Goal: Information Seeking & Learning: Learn about a topic

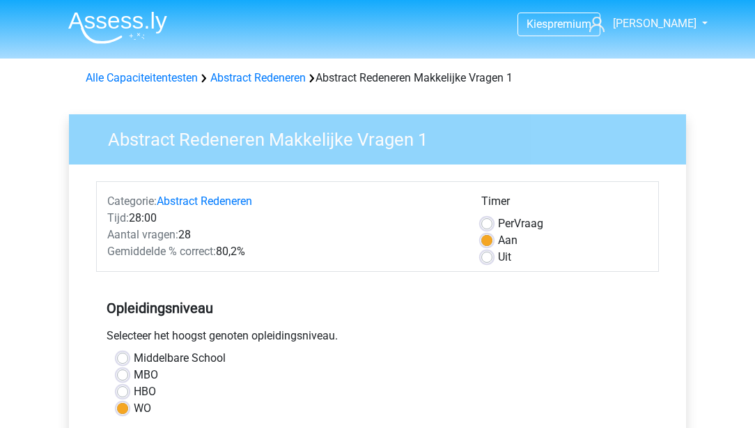
scroll to position [318, 0]
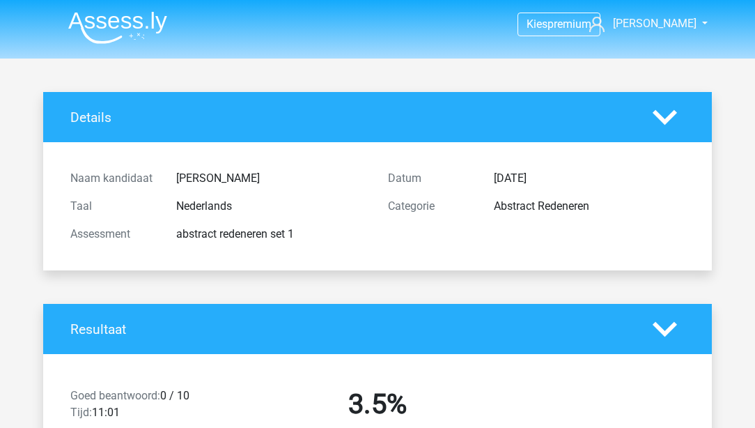
scroll to position [2818, 0]
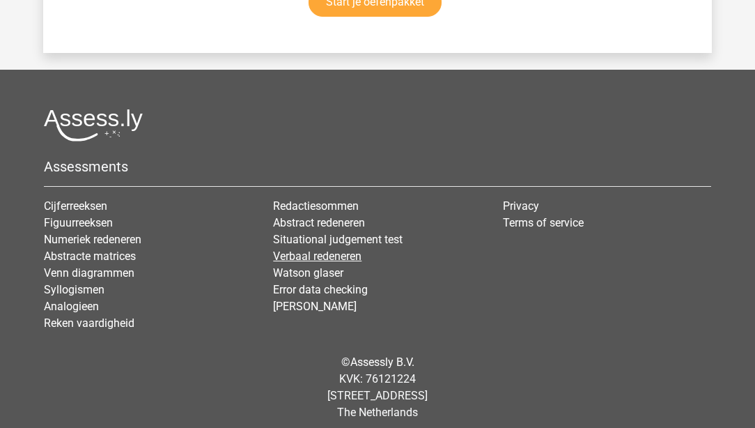
click at [352, 249] on link "Verbaal redeneren" at bounding box center [317, 255] width 88 height 13
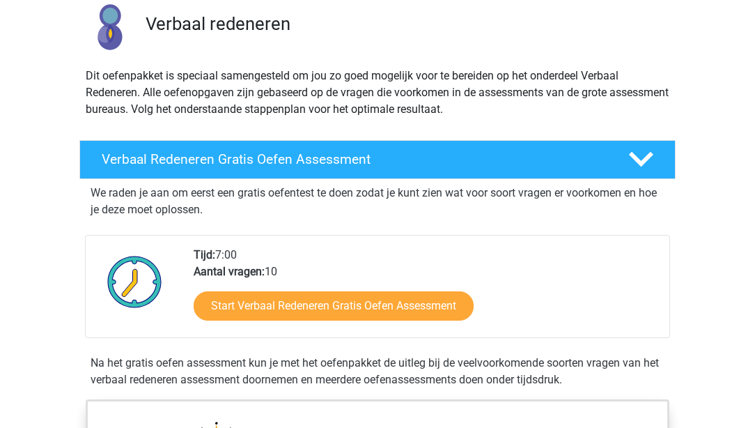
scroll to position [119, 0]
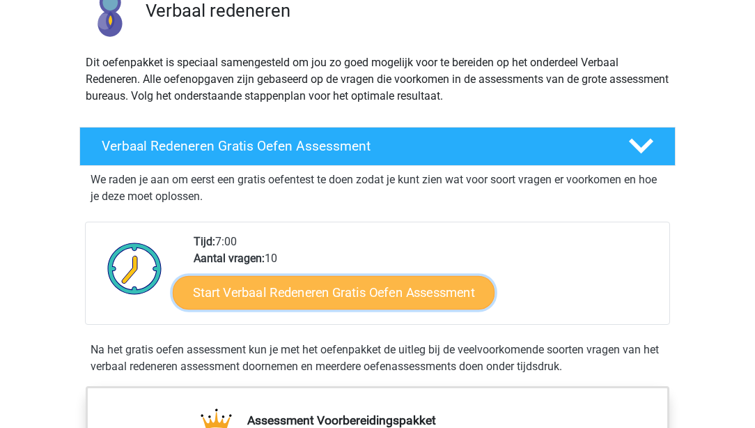
click at [333, 296] on link "Start Verbaal Redeneren Gratis Oefen Assessment" at bounding box center [334, 292] width 322 height 33
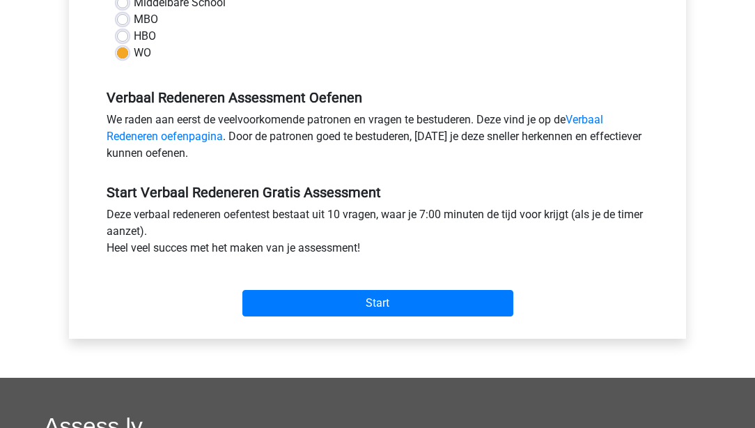
scroll to position [358, 0]
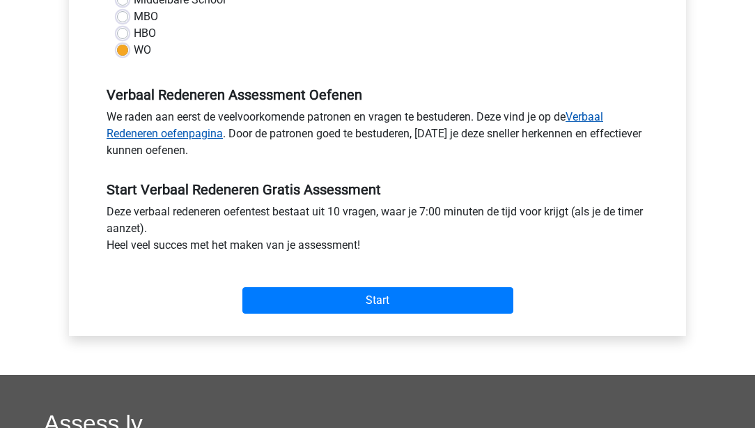
click at [601, 114] on link "Verbaal Redeneren oefenpagina" at bounding box center [355, 125] width 497 height 30
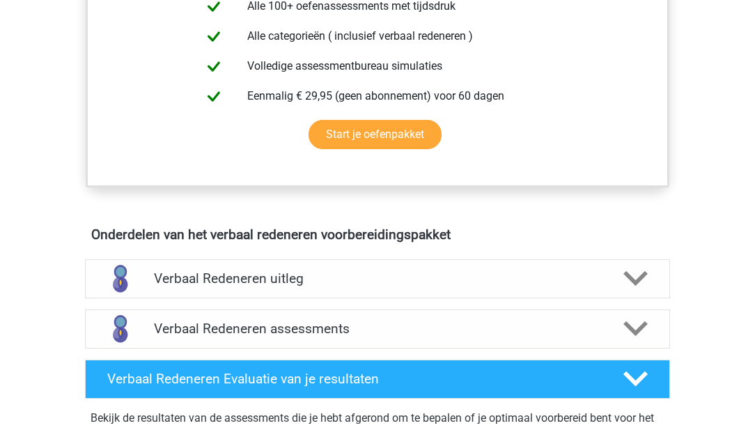
scroll to position [677, 0]
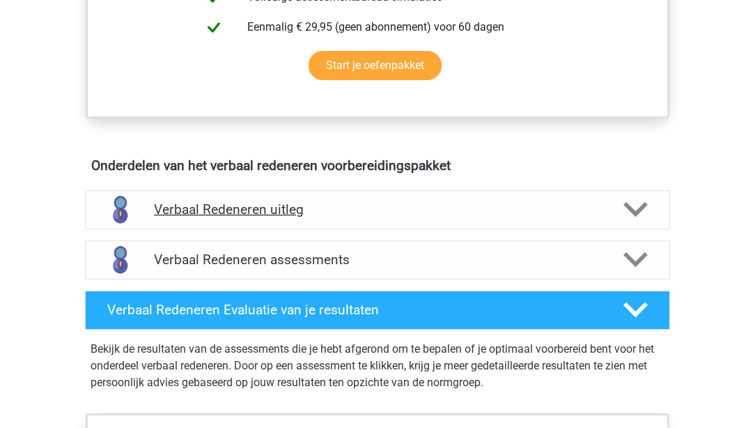
click at [639, 206] on polygon at bounding box center [636, 209] width 24 height 15
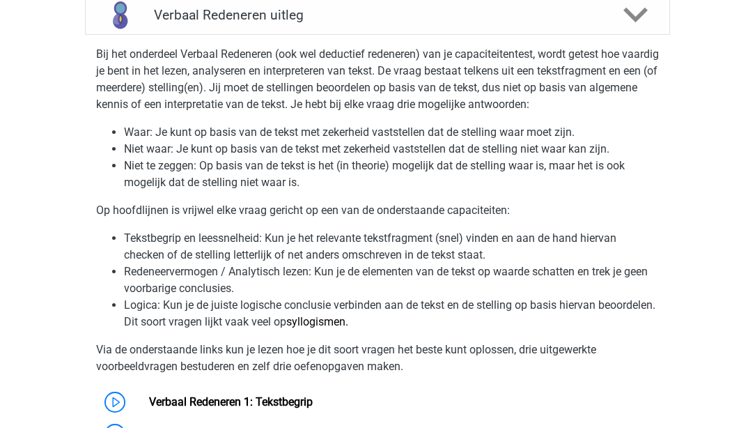
scroll to position [876, 0]
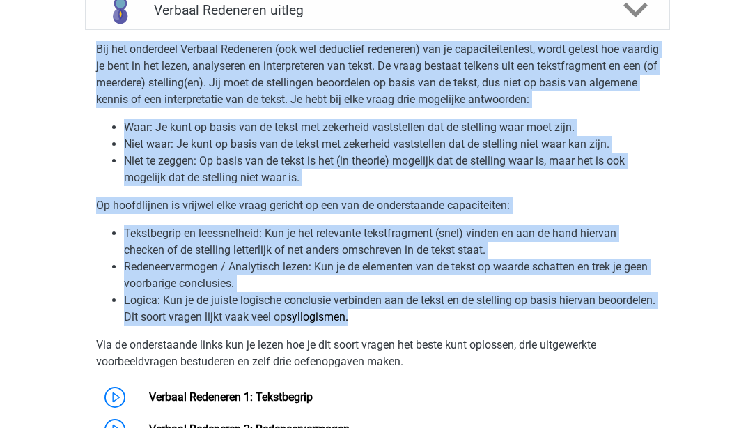
drag, startPoint x: 97, startPoint y: 43, endPoint x: 510, endPoint y: 312, distance: 493.0
click at [510, 312] on div "Bij het onderdeel Verbaal Redeneren (ook wel deductief redeneren) van je capaci…" at bounding box center [377, 257] width 596 height 442
copy div "Bij het onderdeel Verbaal Redeneren (ook wel deductief redeneren) van je capaci…"
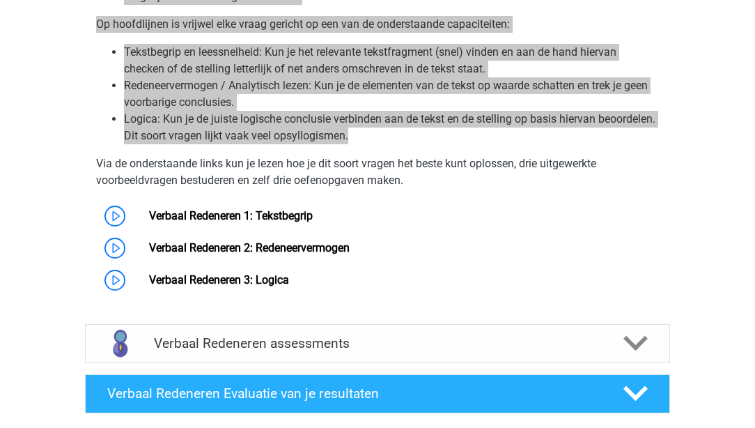
scroll to position [1074, 0]
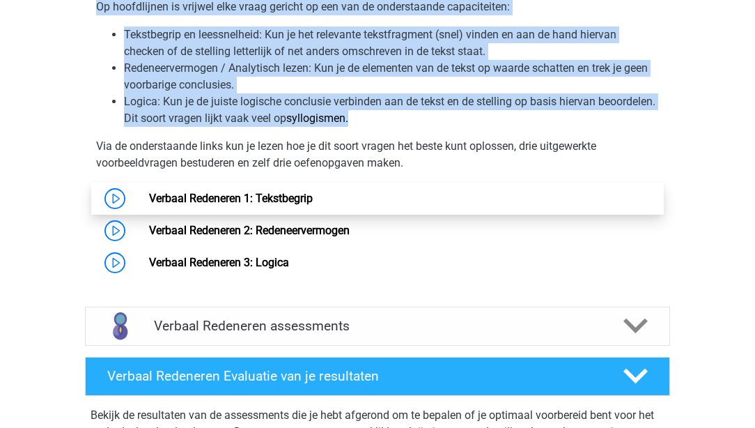
click at [198, 198] on link "Verbaal Redeneren 1: Tekstbegrip" at bounding box center [231, 198] width 164 height 13
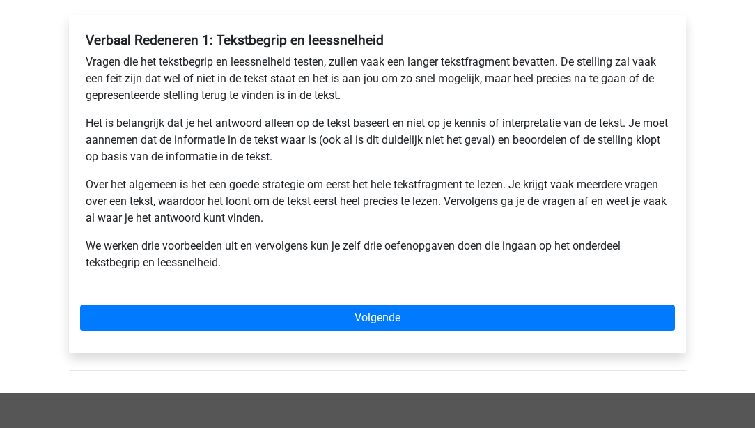
scroll to position [238, 0]
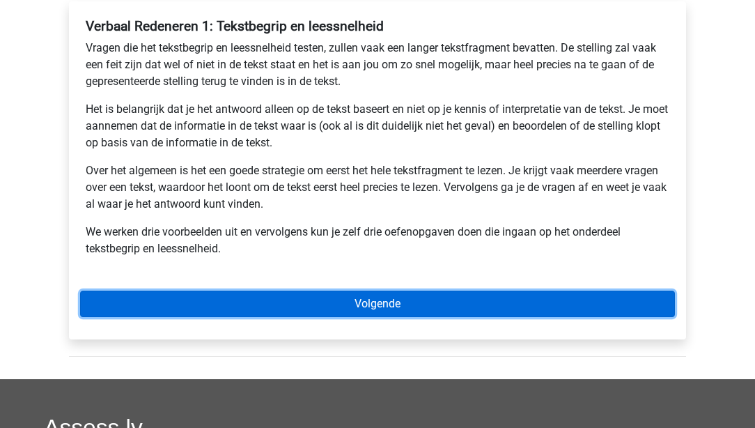
click at [372, 307] on link "Volgende" at bounding box center [377, 304] width 595 height 26
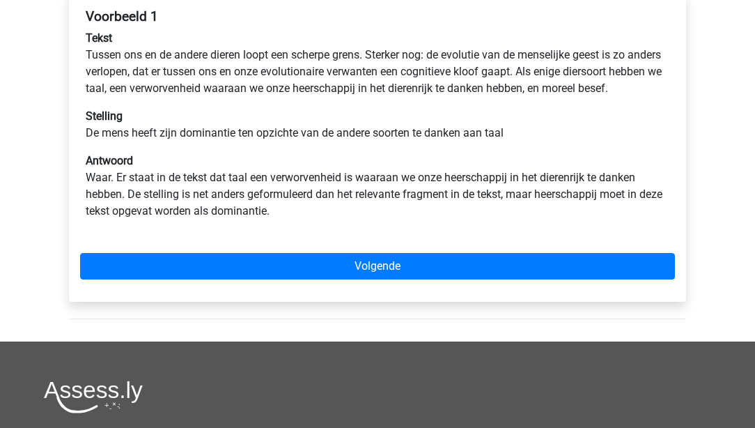
scroll to position [238, 0]
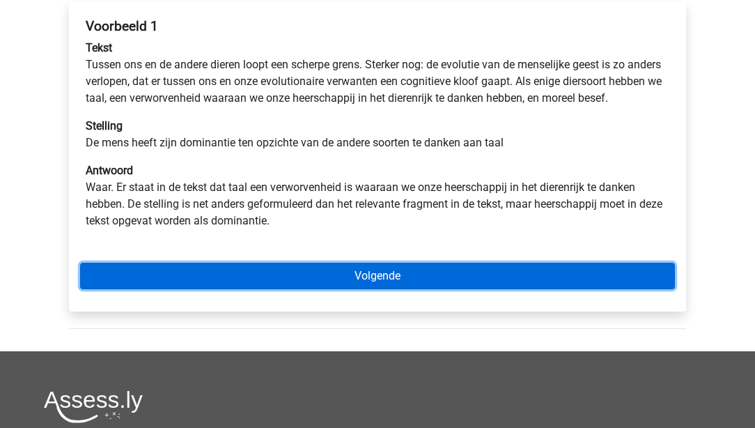
click at [339, 286] on link "Volgende" at bounding box center [377, 276] width 595 height 26
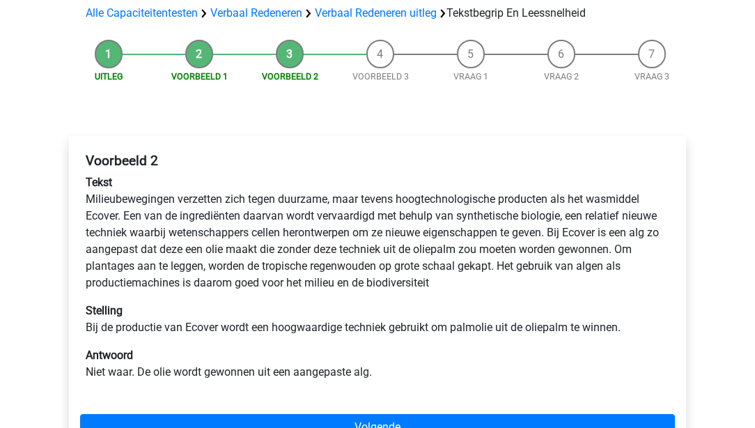
scroll to position [159, 0]
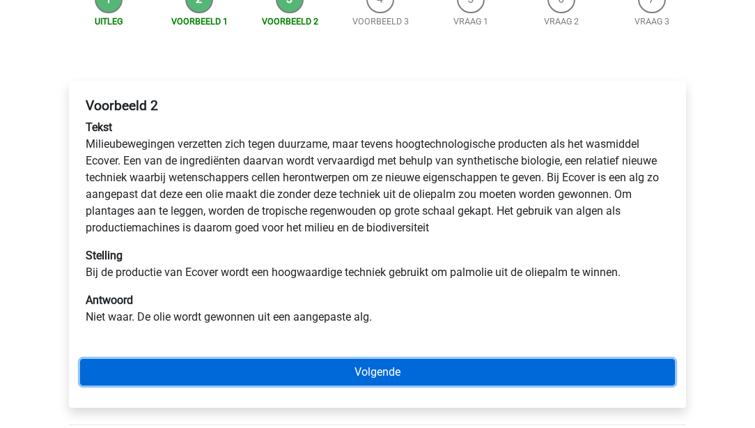
click at [385, 373] on link "Volgende" at bounding box center [377, 372] width 595 height 26
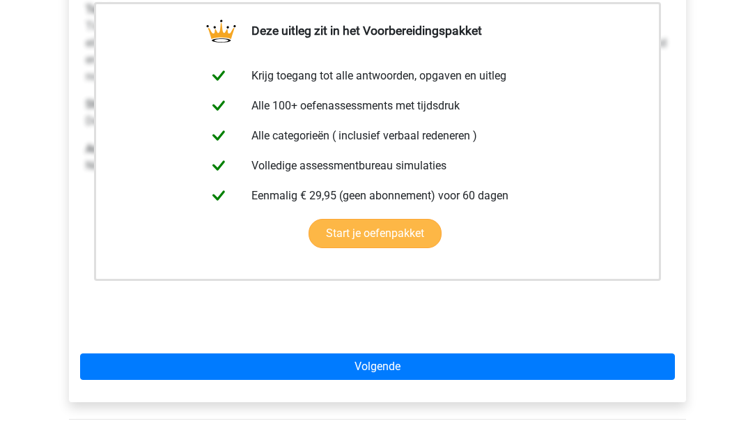
scroll to position [318, 0]
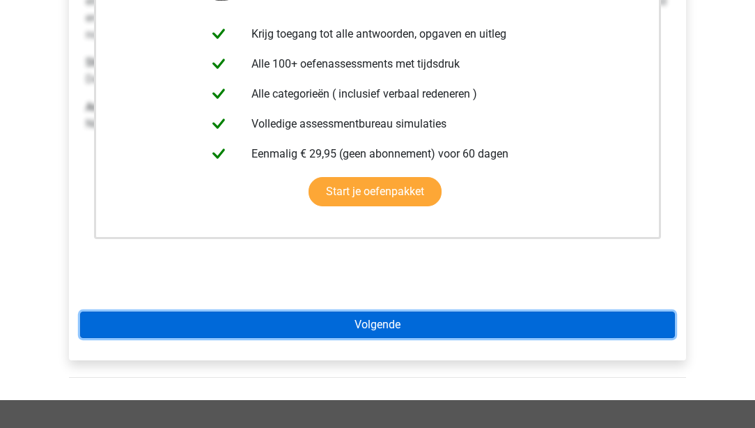
click at [353, 327] on link "Volgende" at bounding box center [377, 324] width 595 height 26
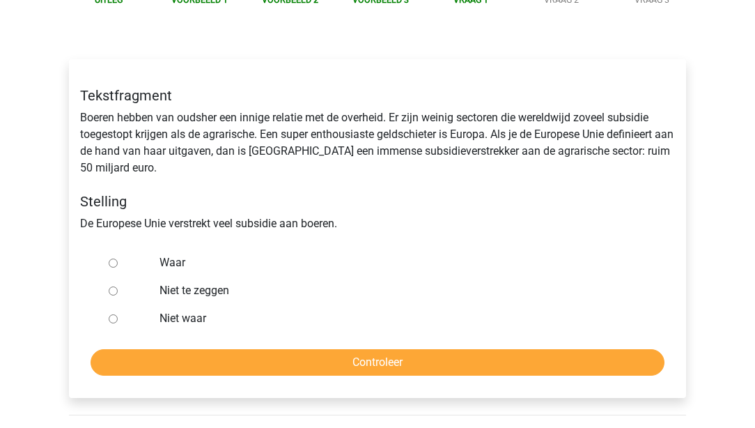
scroll to position [199, 0]
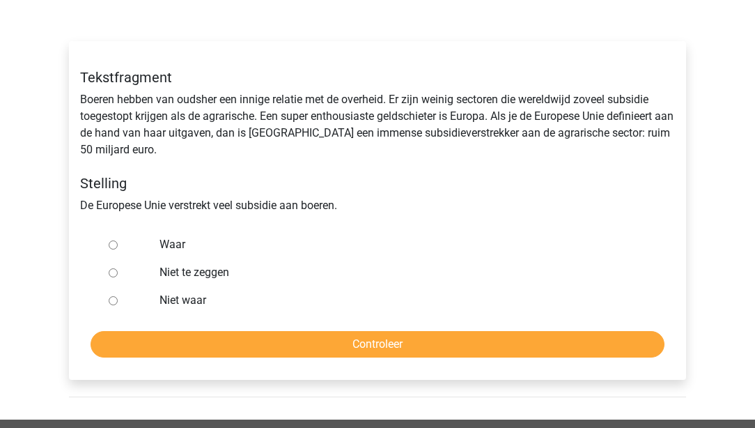
click at [115, 245] on input "Waar" at bounding box center [113, 244] width 9 height 9
radio input "true"
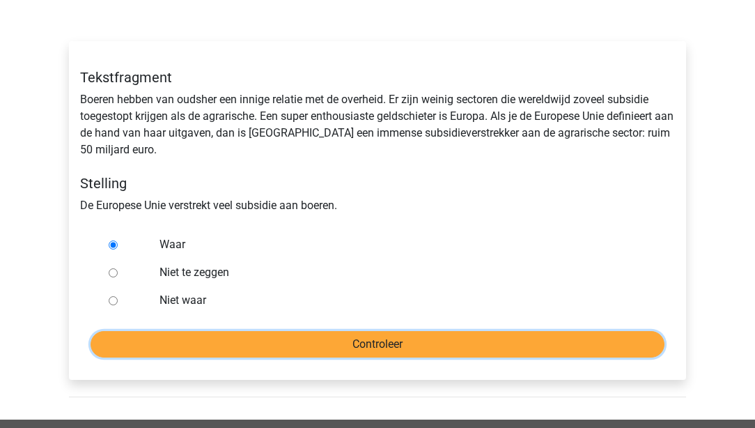
click at [270, 350] on input "Controleer" at bounding box center [378, 344] width 574 height 26
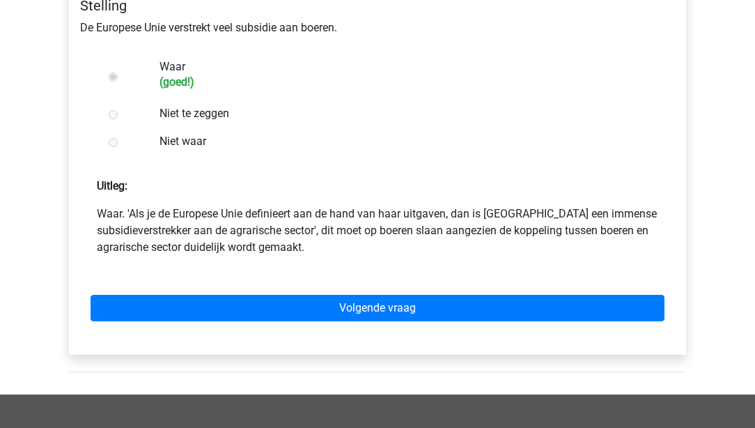
scroll to position [398, 0]
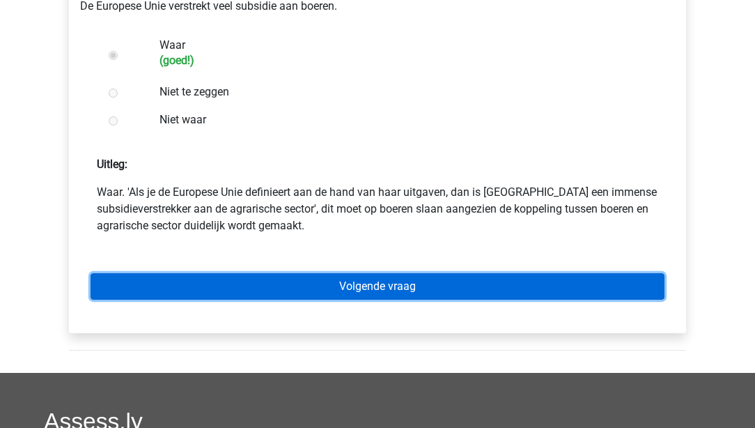
click at [386, 289] on link "Volgende vraag" at bounding box center [378, 286] width 574 height 26
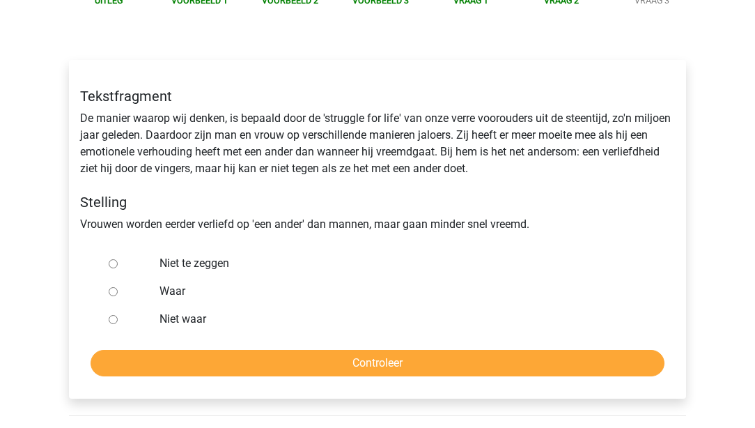
scroll to position [199, 0]
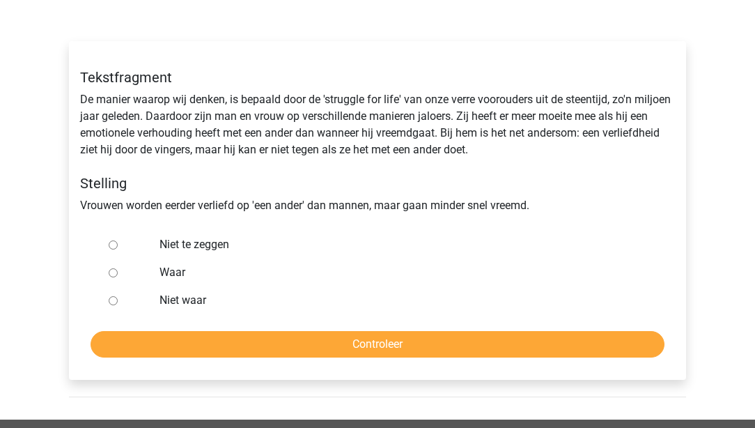
click at [115, 245] on input "Niet te zeggen" at bounding box center [113, 244] width 9 height 9
radio input "true"
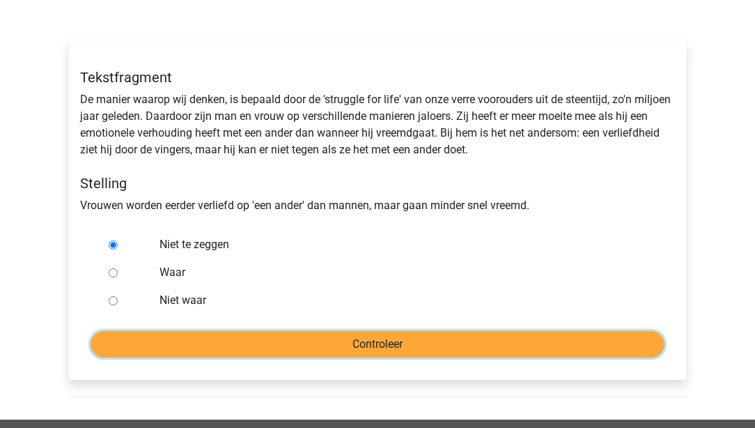
click at [282, 342] on input "Controleer" at bounding box center [378, 344] width 574 height 26
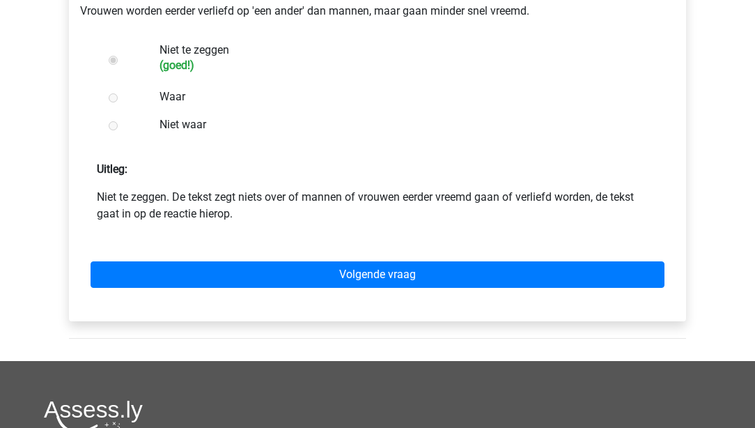
scroll to position [398, 0]
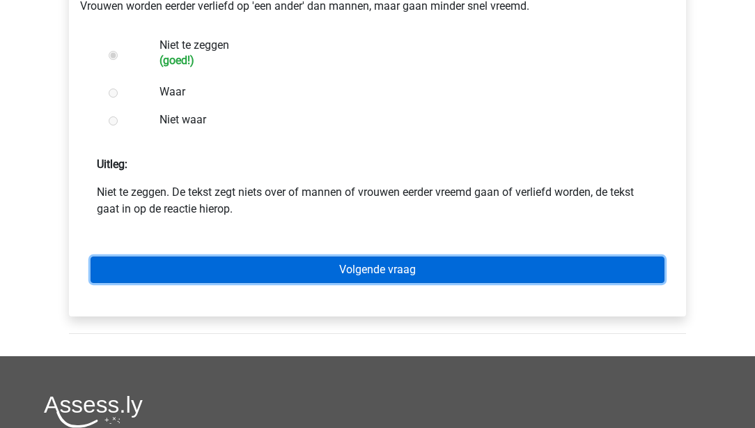
click at [319, 277] on link "Volgende vraag" at bounding box center [378, 269] width 574 height 26
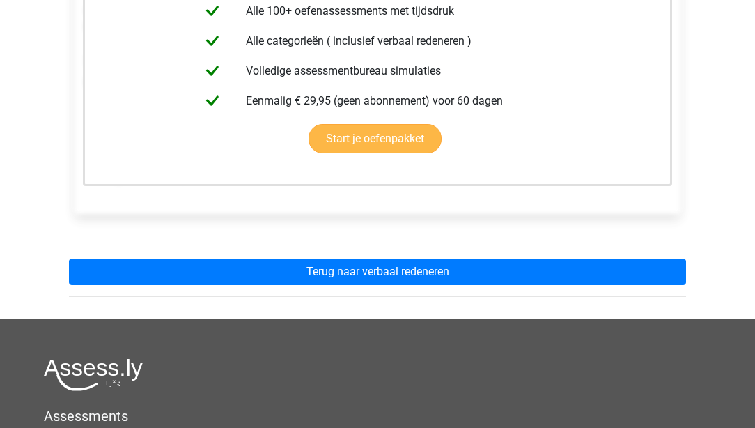
scroll to position [358, 0]
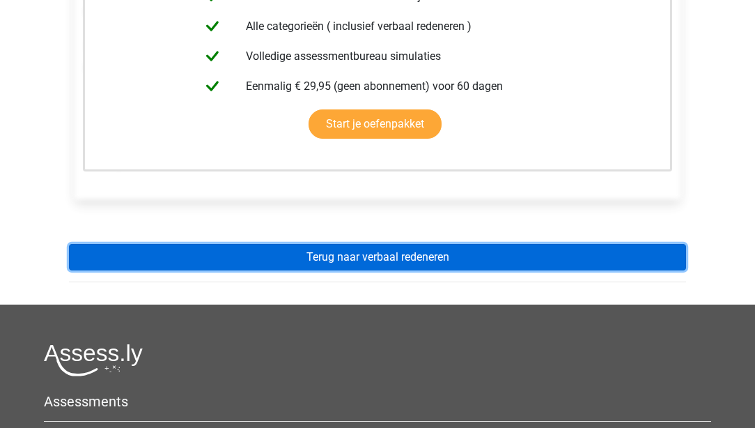
click at [343, 267] on link "Terug naar verbaal redeneren" at bounding box center [377, 257] width 617 height 26
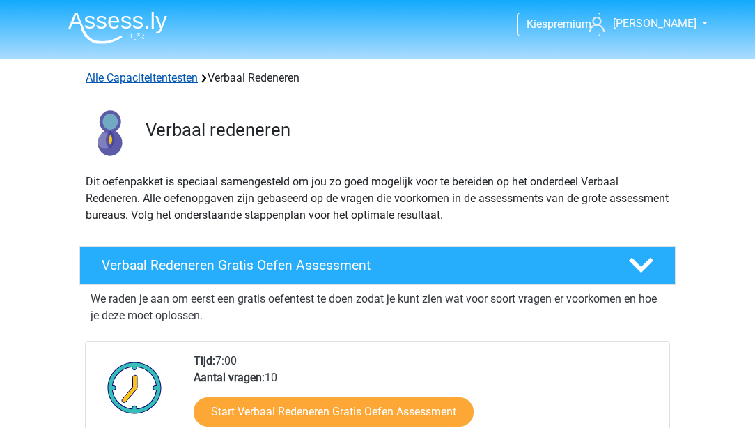
click at [182, 75] on link "Alle Capaciteitentesten" at bounding box center [142, 77] width 112 height 13
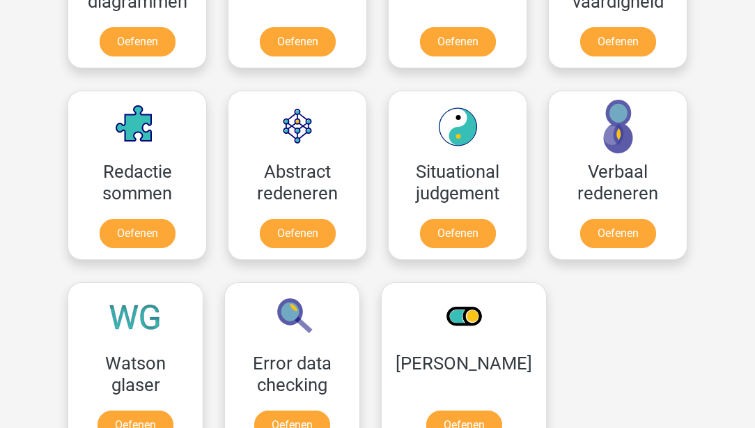
scroll to position [949, 0]
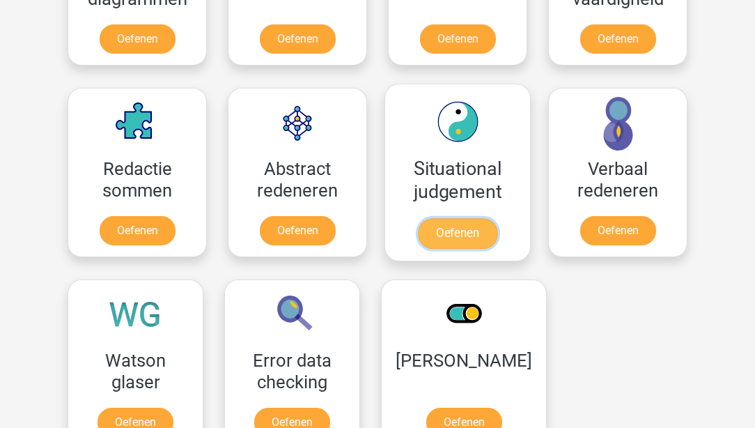
click at [474, 232] on link "Oefenen" at bounding box center [457, 233] width 79 height 31
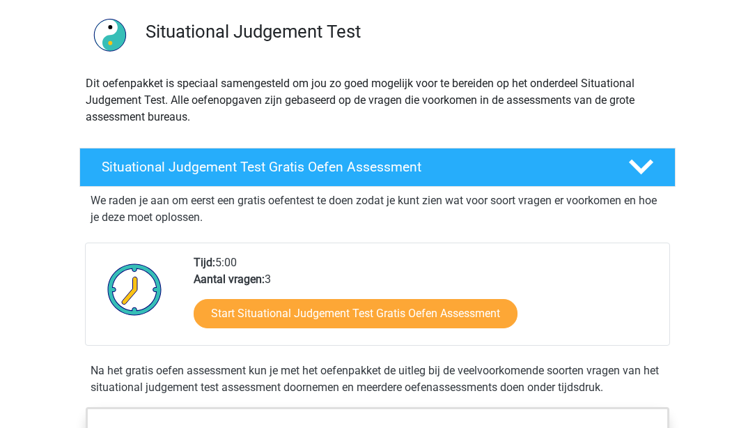
scroll to position [119, 0]
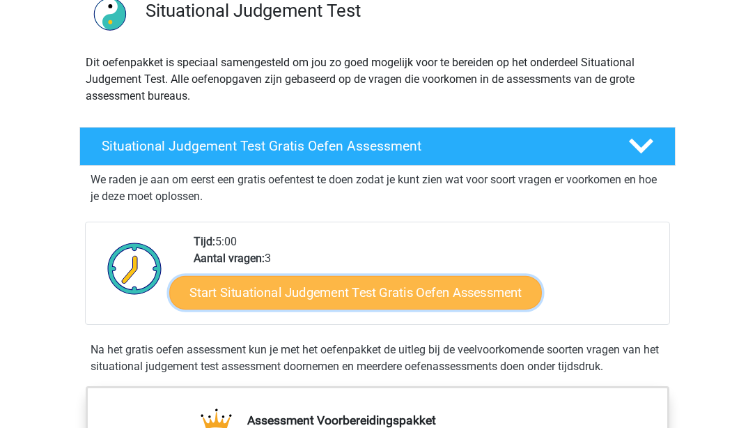
click at [302, 291] on link "Start Situational Judgement Test Gratis Oefen Assessment" at bounding box center [355, 292] width 373 height 33
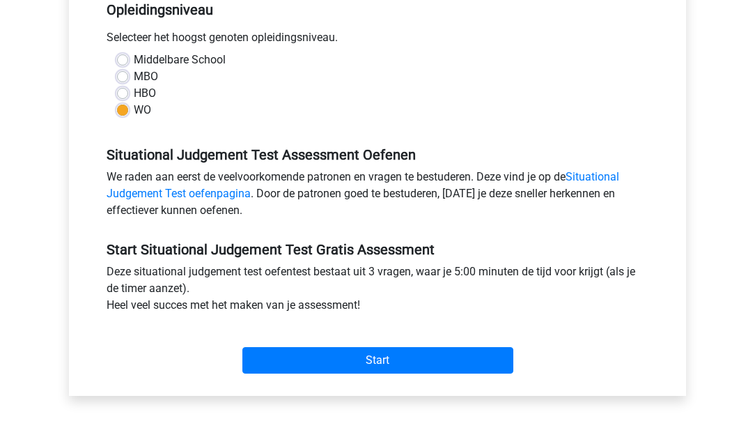
scroll to position [358, 0]
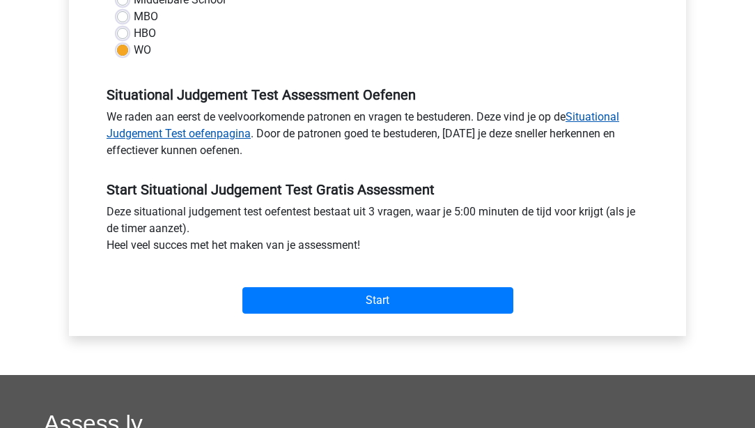
click at [166, 137] on link "Situational Judgement Test oefenpagina" at bounding box center [363, 125] width 513 height 30
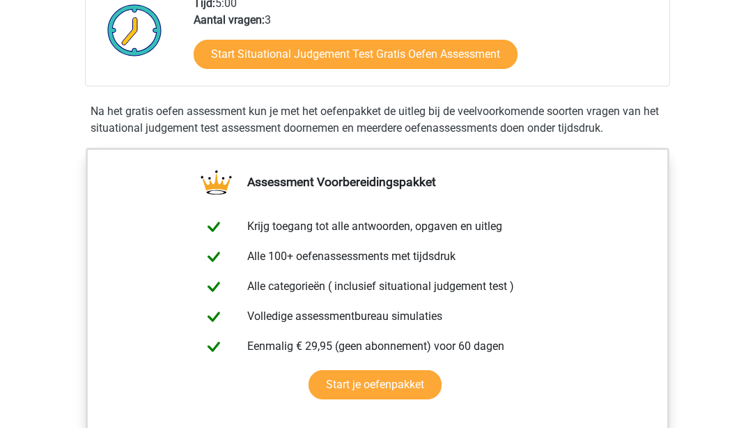
scroll to position [358, 0]
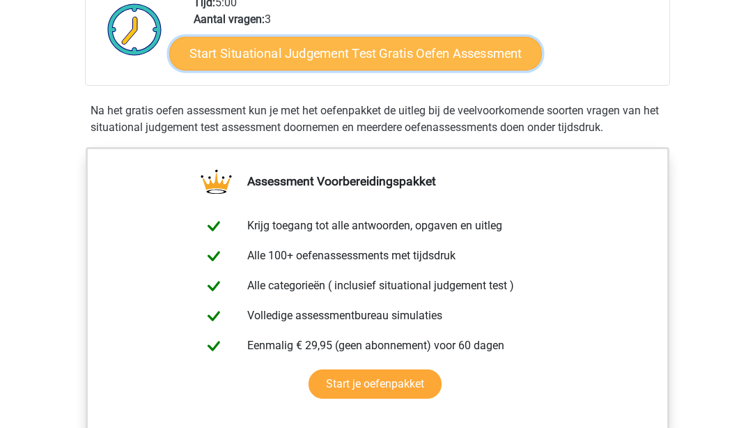
click at [296, 56] on link "Start Situational Judgement Test Gratis Oefen Assessment" at bounding box center [355, 53] width 373 height 33
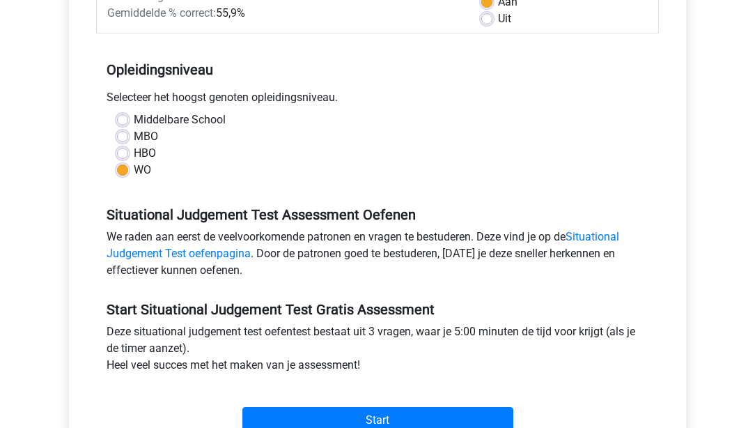
scroll to position [279, 0]
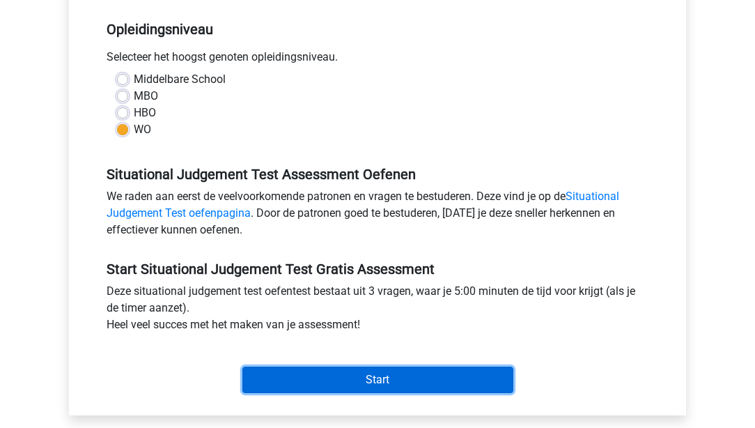
click at [357, 382] on input "Start" at bounding box center [377, 379] width 271 height 26
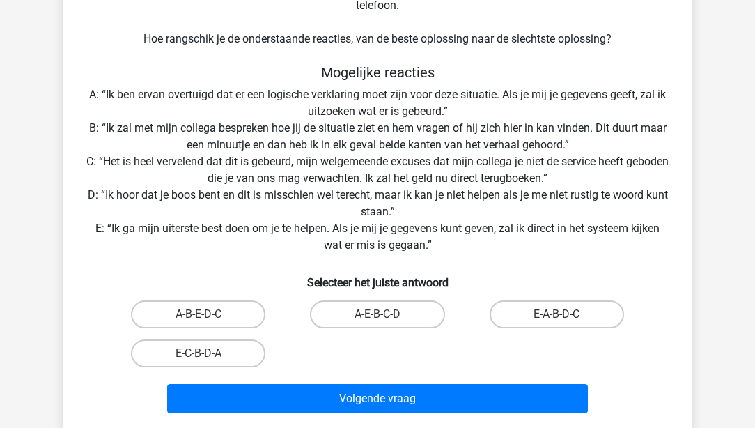
scroll to position [199, 0]
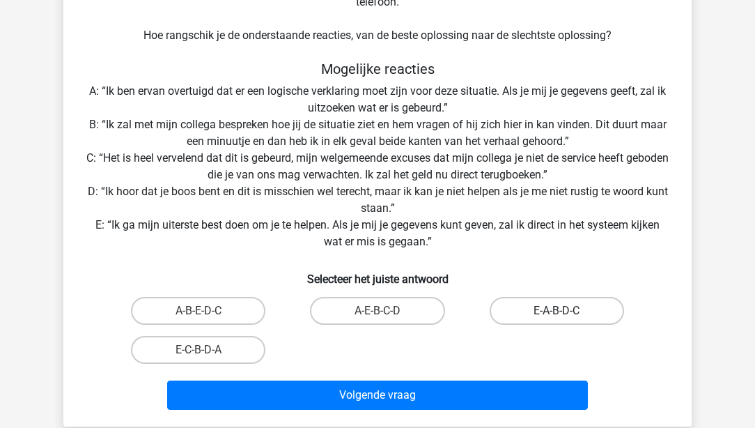
click at [543, 315] on label "E-A-B-D-C" at bounding box center [557, 311] width 134 height 28
click at [557, 315] on input "E-A-B-D-C" at bounding box center [561, 315] width 9 height 9
radio input "true"
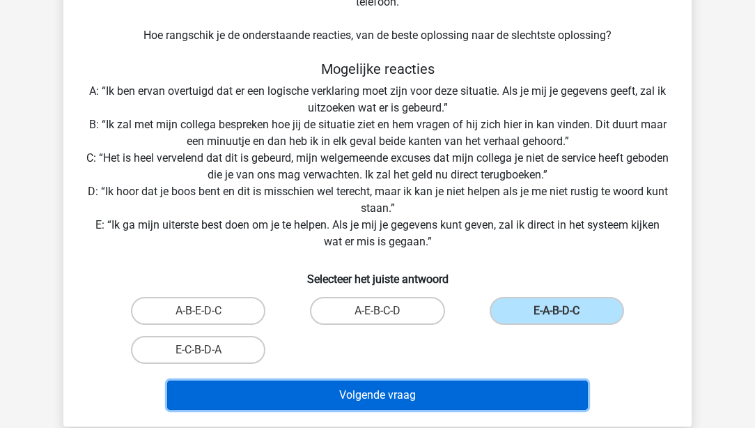
click at [475, 401] on button "Volgende vraag" at bounding box center [378, 394] width 422 height 29
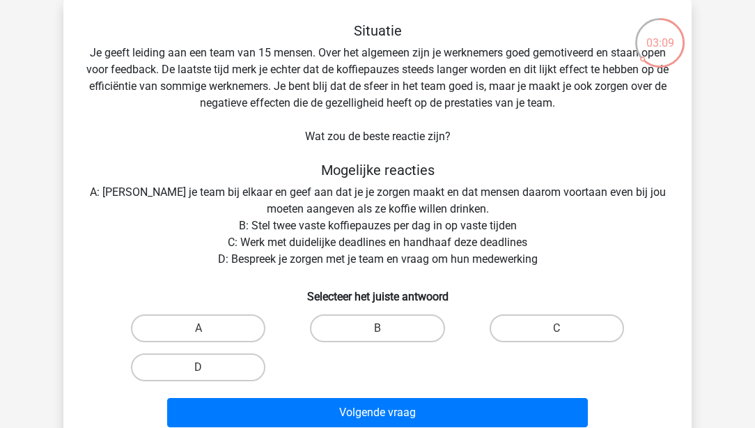
scroll to position [144, 0]
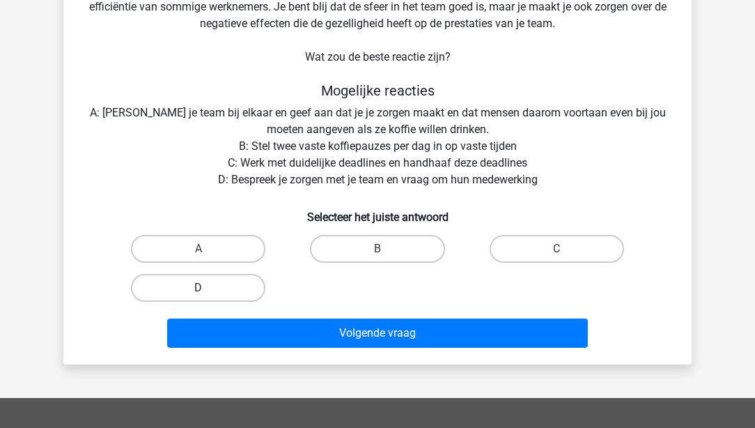
click at [233, 290] on label "D" at bounding box center [198, 288] width 134 height 28
click at [208, 290] on input "D" at bounding box center [203, 292] width 9 height 9
radio input "true"
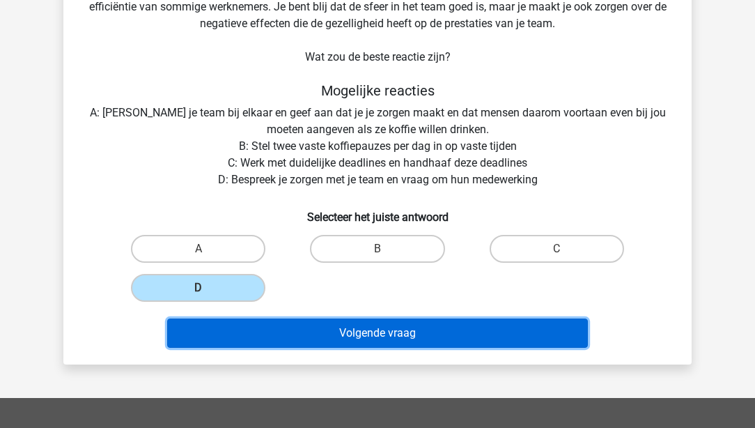
click at [348, 328] on button "Volgende vraag" at bounding box center [378, 332] width 422 height 29
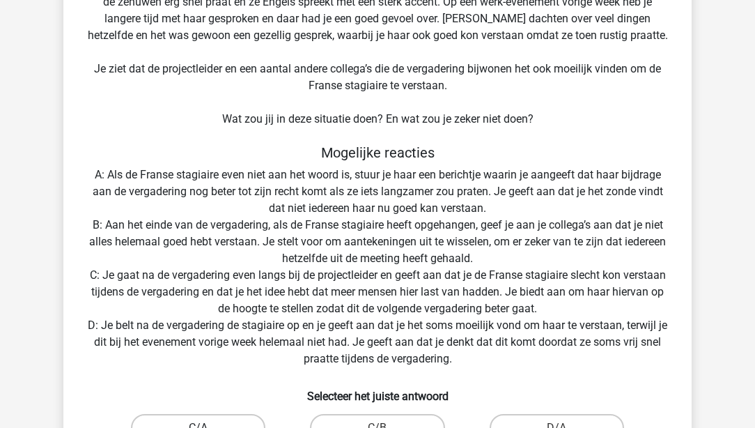
scroll to position [223, 0]
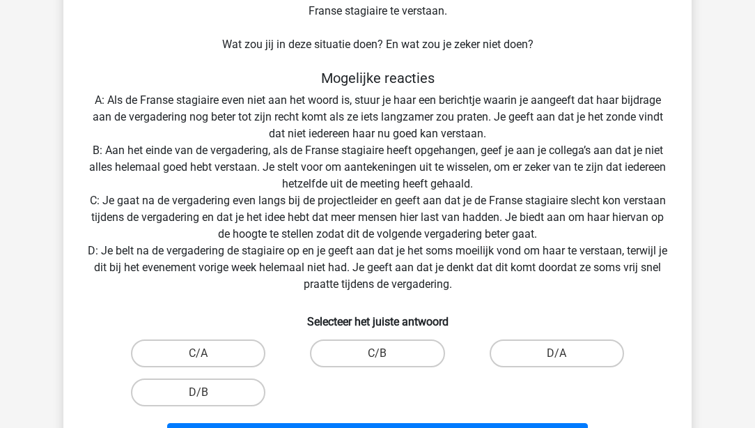
click at [206, 360] on input "C/A" at bounding box center [203, 357] width 9 height 9
radio input "true"
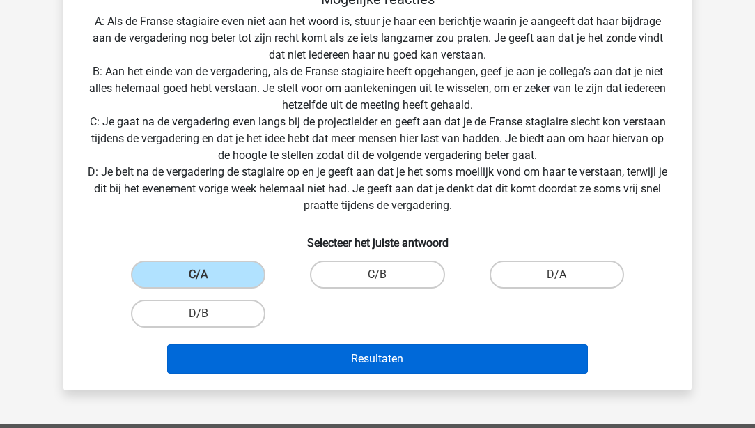
scroll to position [302, 0]
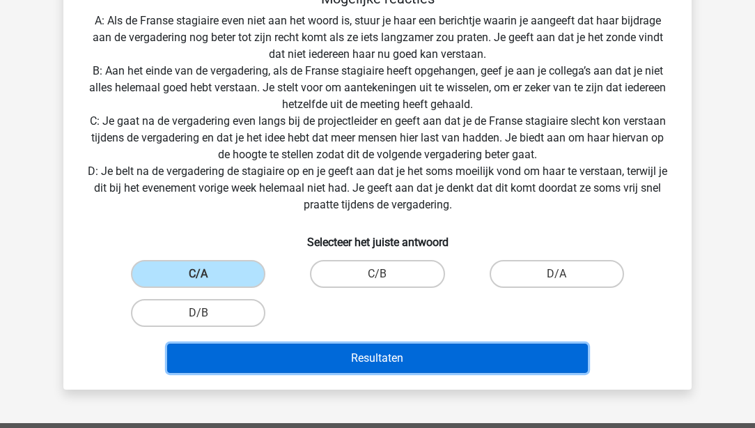
click at [307, 358] on button "Resultaten" at bounding box center [378, 357] width 422 height 29
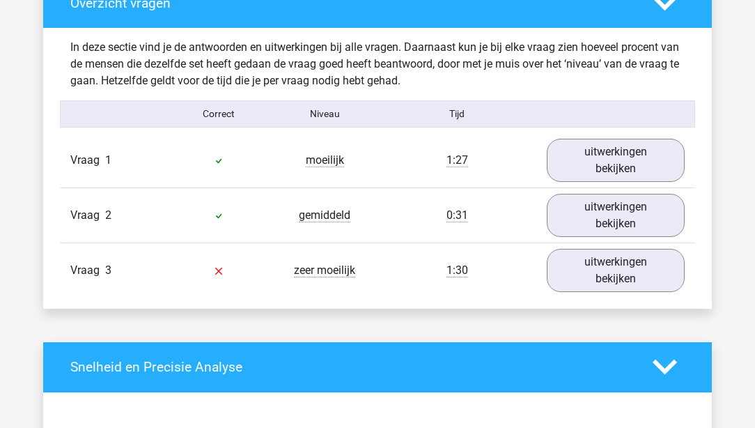
scroll to position [1074, 0]
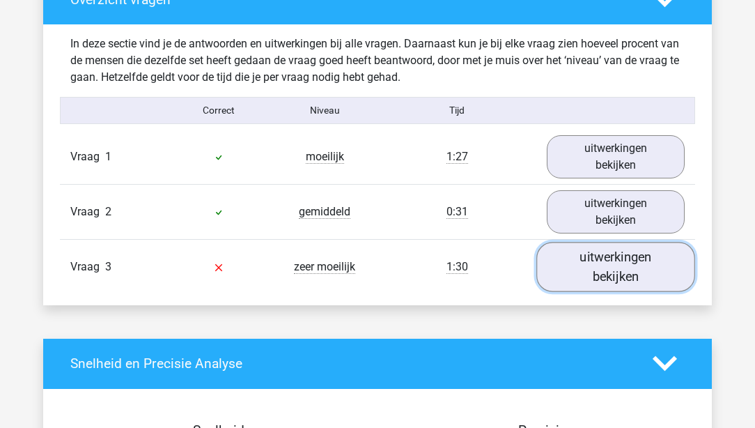
click at [624, 258] on link "uitwerkingen bekijken" at bounding box center [615, 266] width 159 height 49
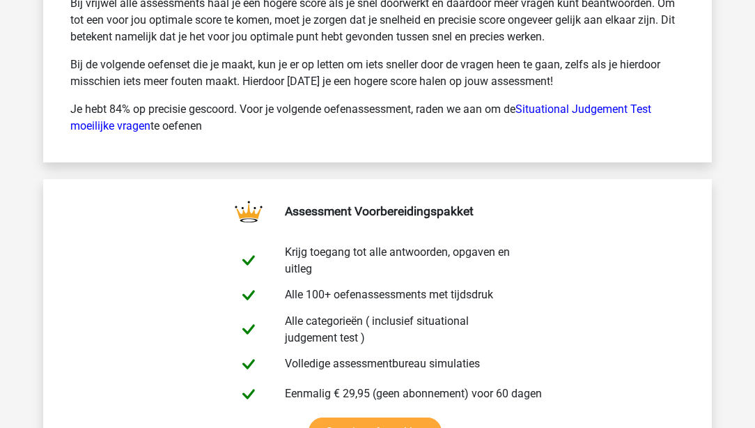
scroll to position [3145, 0]
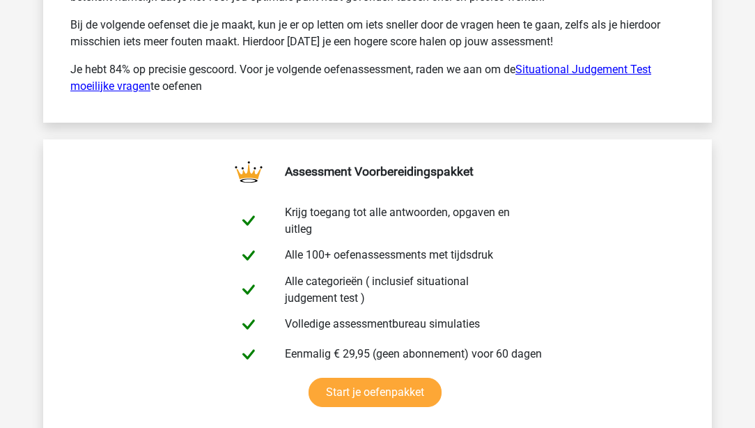
click at [610, 66] on link "Situational Judgement Test moeilijke vragen" at bounding box center [360, 78] width 581 height 30
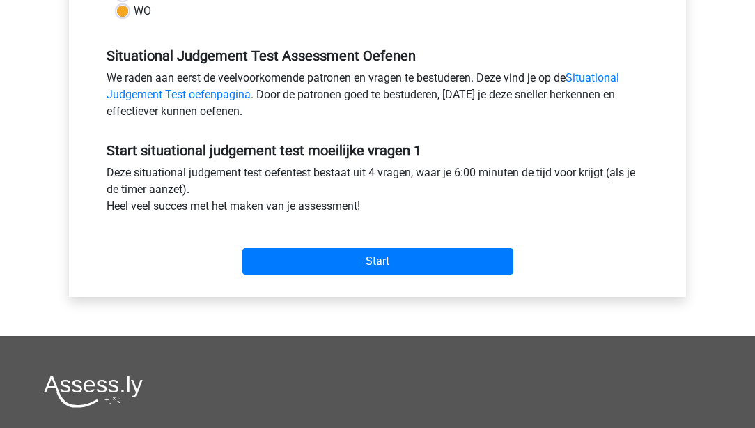
scroll to position [398, 0]
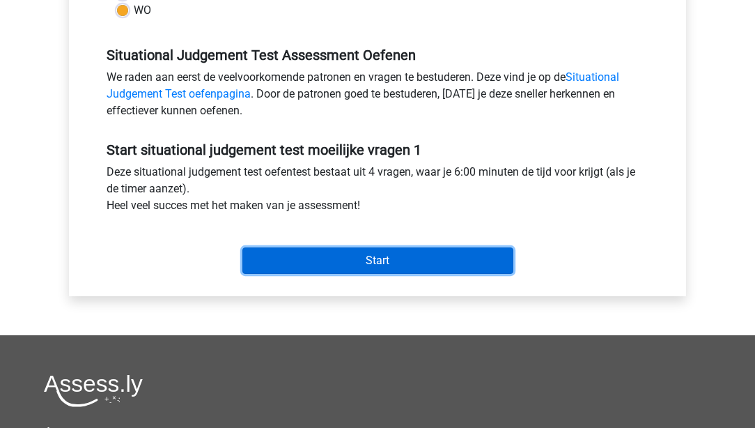
click at [382, 260] on input "Start" at bounding box center [377, 260] width 271 height 26
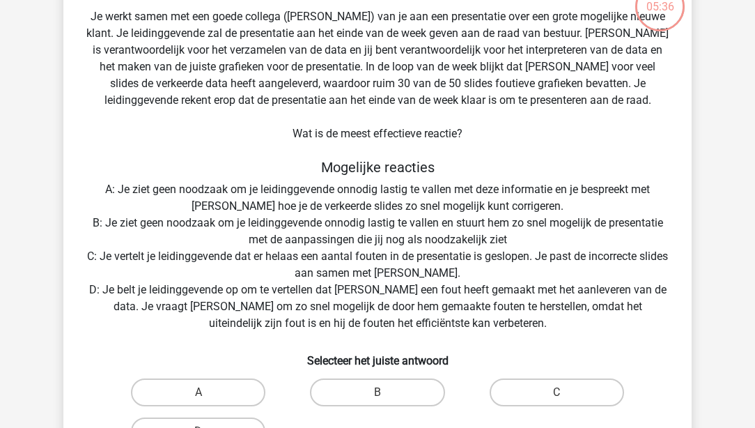
scroll to position [119, 0]
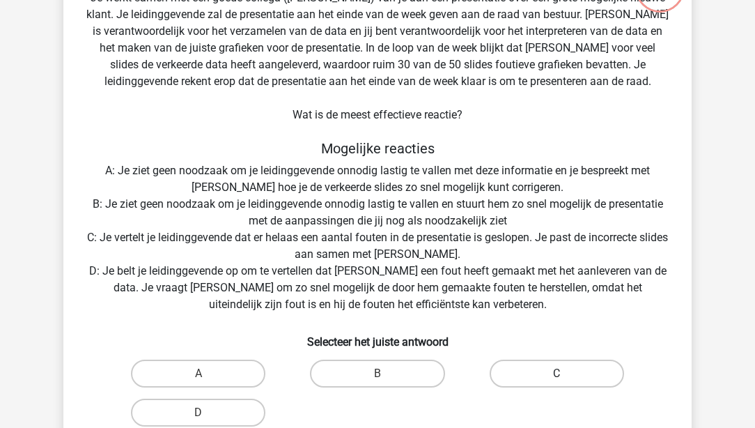
click at [577, 371] on label "C" at bounding box center [557, 374] width 134 height 28
click at [566, 373] on input "C" at bounding box center [561, 377] width 9 height 9
radio input "true"
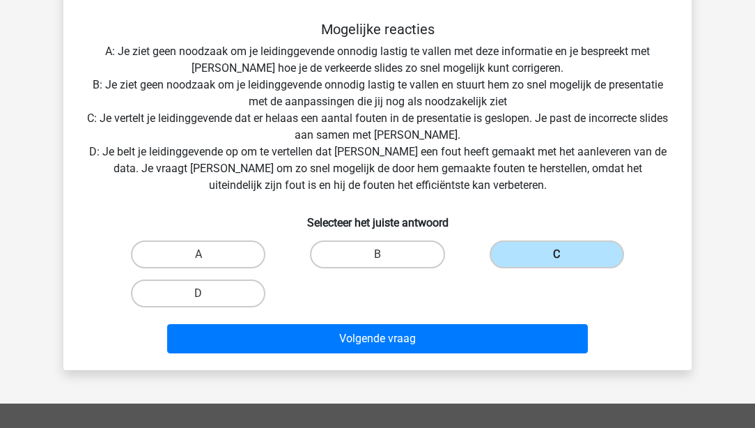
scroll to position [238, 0]
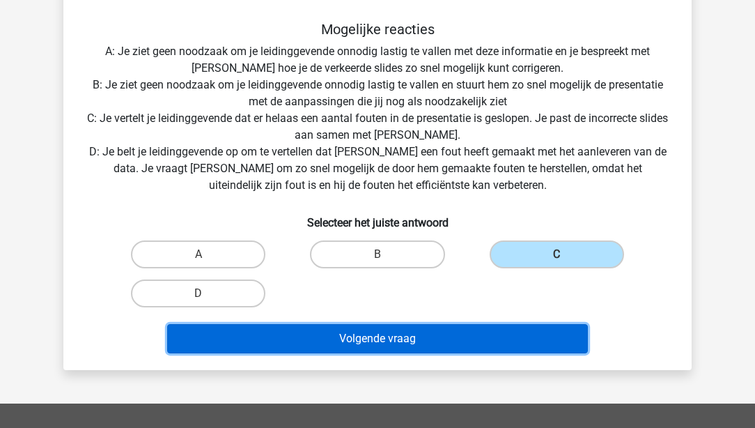
click at [460, 341] on button "Volgende vraag" at bounding box center [378, 338] width 422 height 29
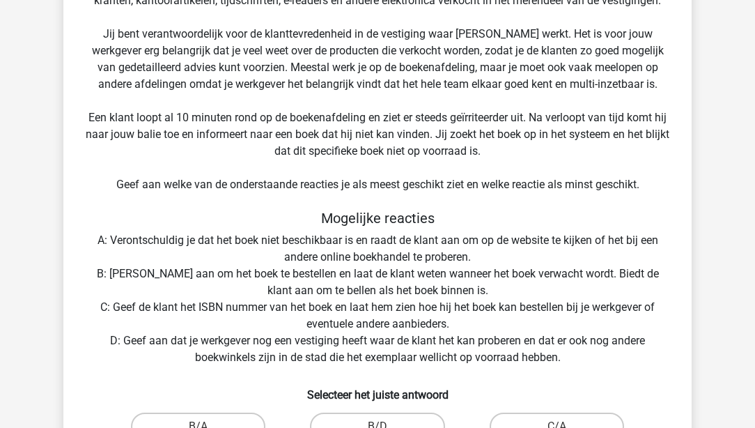
scroll to position [223, 0]
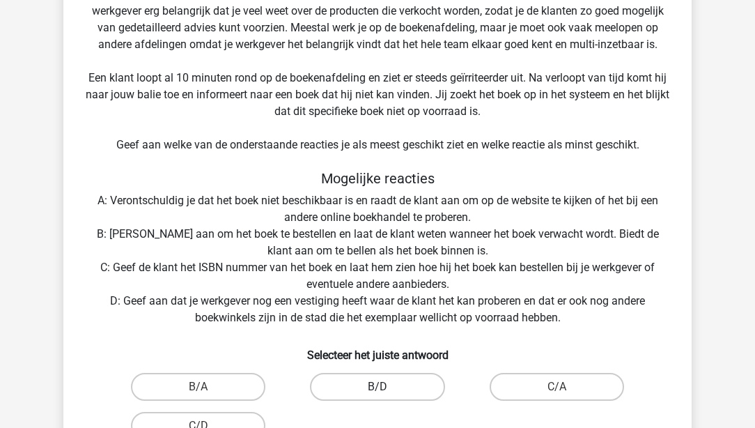
click at [347, 387] on label "B/D" at bounding box center [377, 387] width 134 height 28
click at [378, 387] on input "B/D" at bounding box center [382, 391] width 9 height 9
radio input "true"
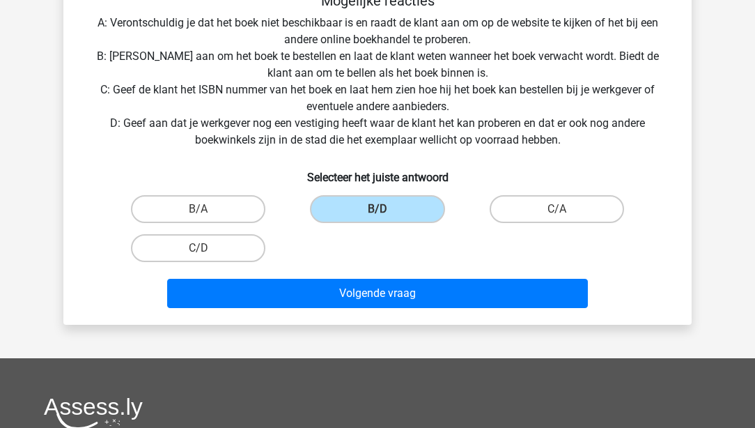
scroll to position [422, 0]
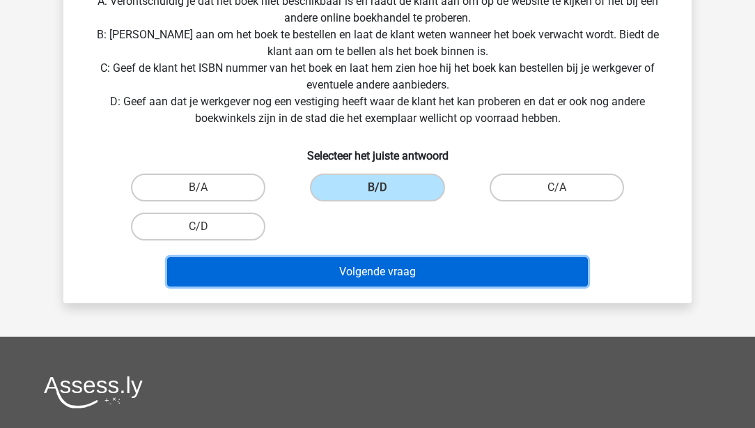
click at [408, 272] on button "Volgende vraag" at bounding box center [378, 271] width 422 height 29
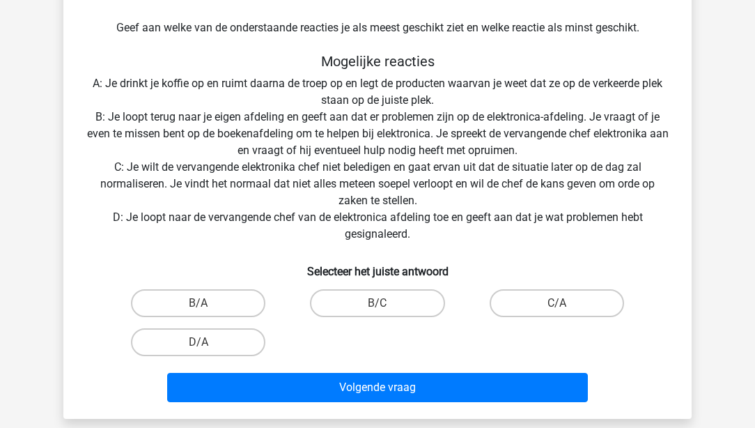
scroll to position [343, 0]
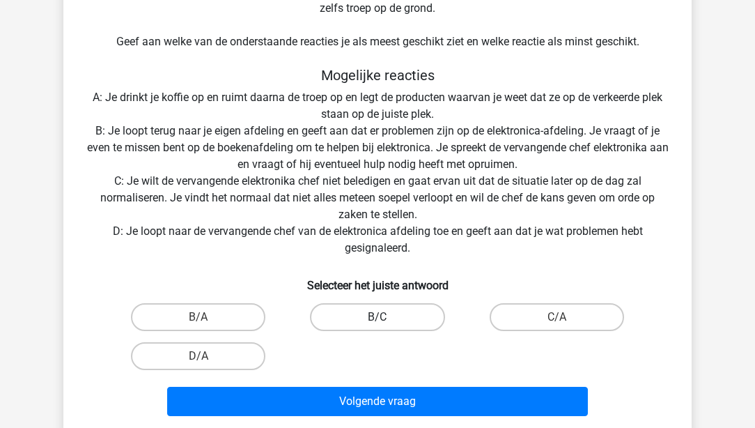
click at [357, 323] on label "B/C" at bounding box center [377, 317] width 134 height 28
click at [378, 323] on input "B/C" at bounding box center [382, 321] width 9 height 9
radio input "true"
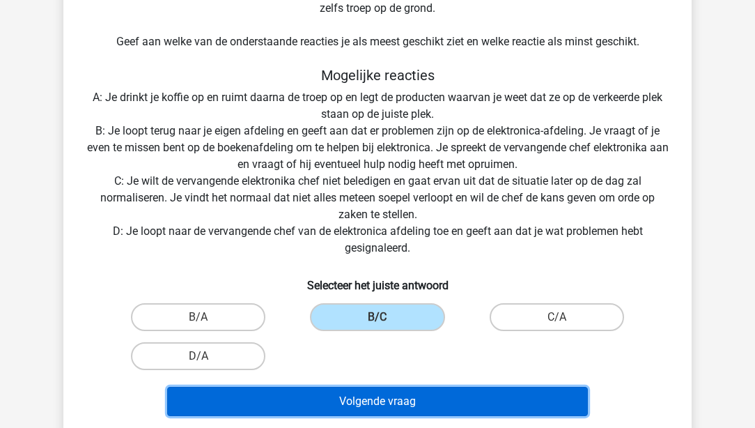
click at [390, 404] on button "Volgende vraag" at bounding box center [378, 401] width 422 height 29
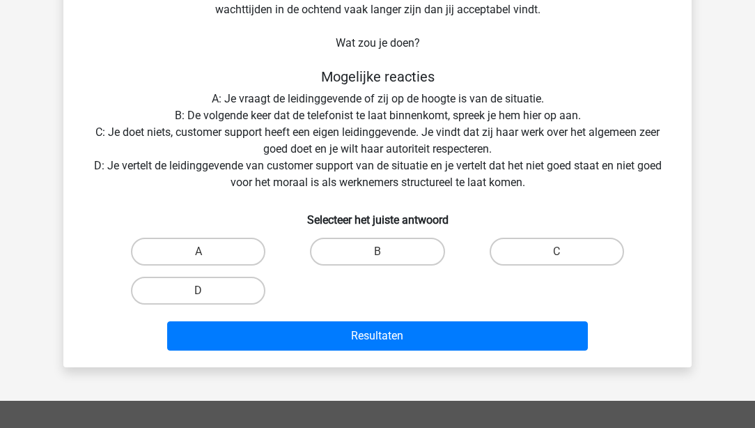
scroll to position [144, 0]
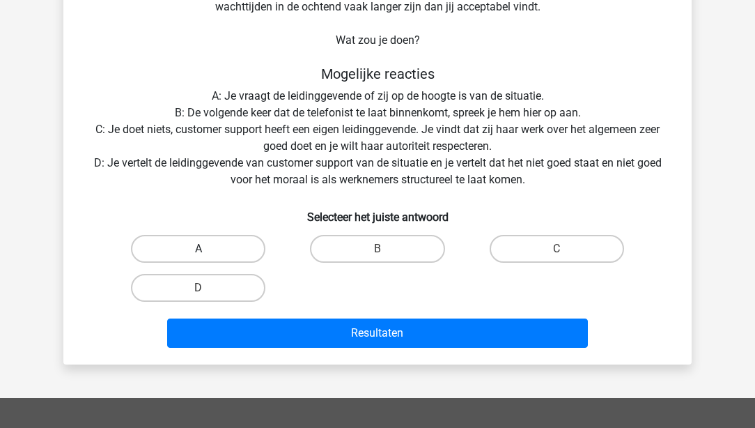
click at [194, 245] on label "A" at bounding box center [198, 249] width 134 height 28
click at [199, 249] on input "A" at bounding box center [203, 253] width 9 height 9
radio input "true"
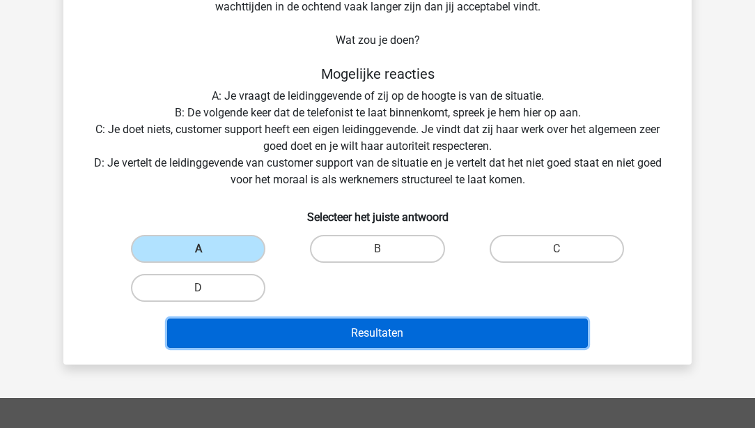
click at [322, 339] on button "Resultaten" at bounding box center [378, 332] width 422 height 29
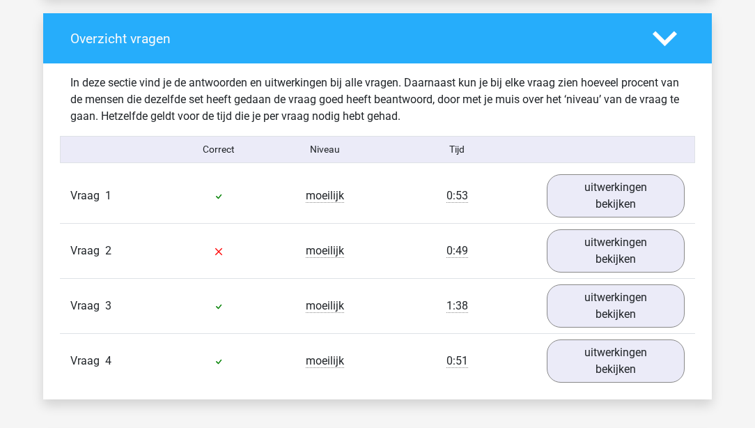
scroll to position [1074, 0]
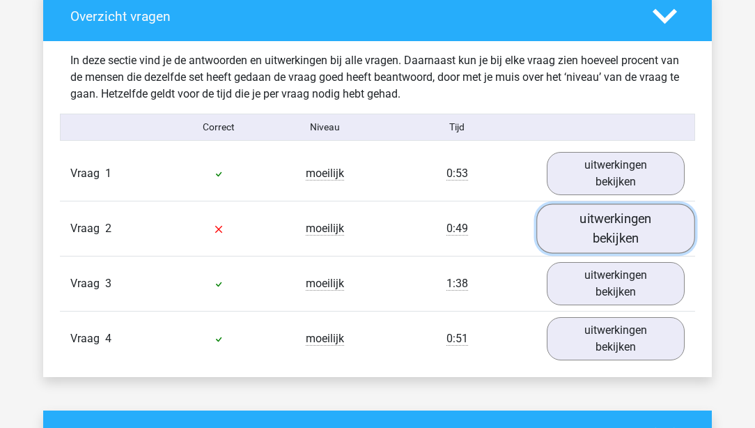
click at [658, 232] on link "uitwerkingen bekijken" at bounding box center [615, 227] width 159 height 49
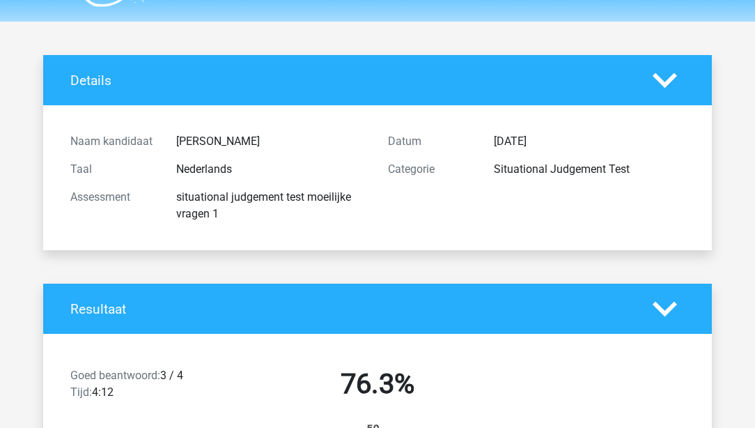
scroll to position [0, 0]
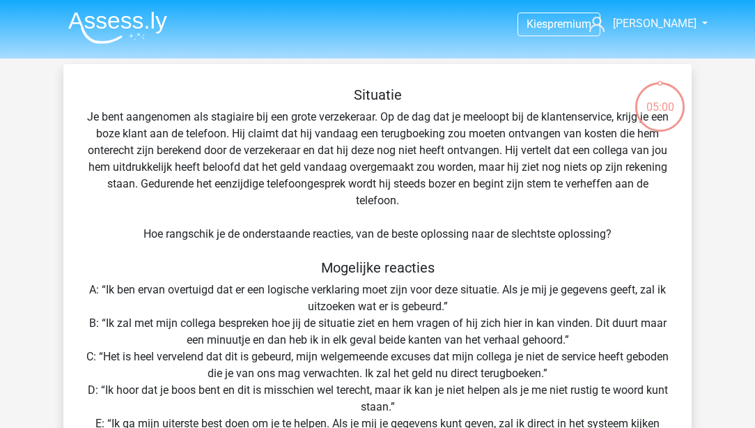
scroll to position [343, 0]
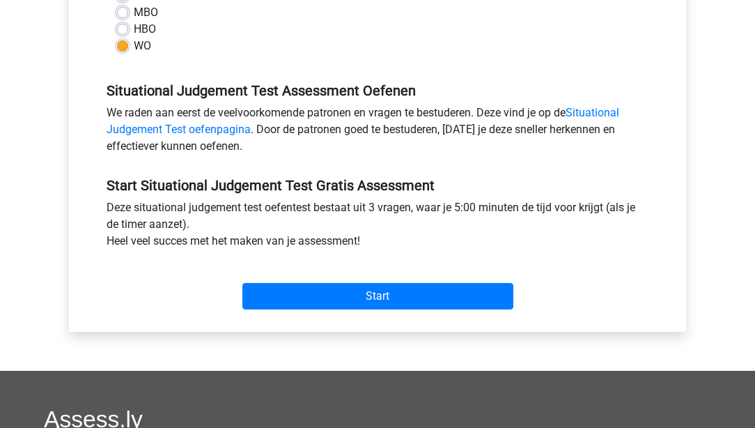
scroll to position [398, 0]
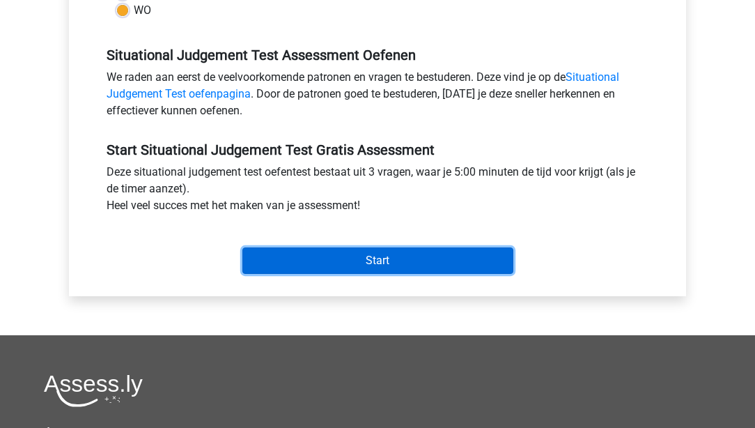
click at [350, 258] on input "Start" at bounding box center [377, 260] width 271 height 26
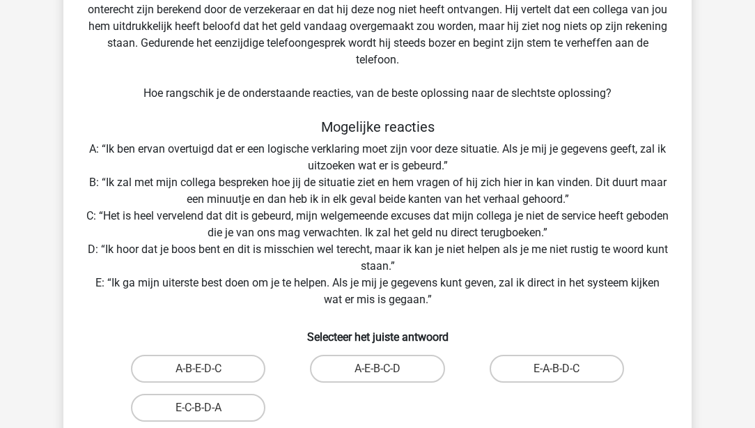
scroll to position [159, 0]
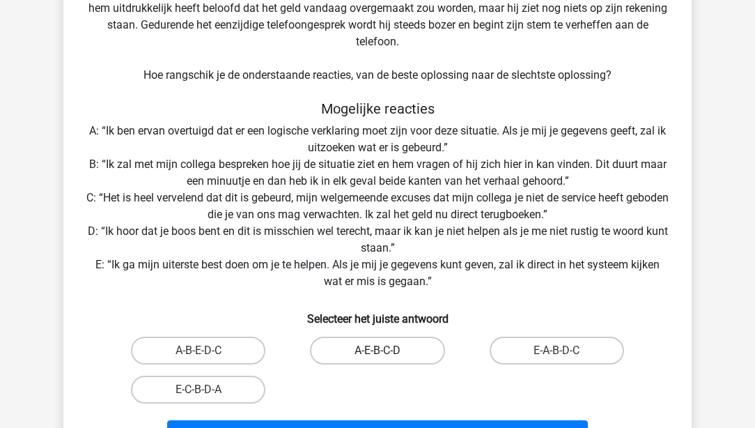
click at [346, 350] on label "A-E-B-C-D" at bounding box center [377, 351] width 134 height 28
click at [378, 350] on input "A-E-B-C-D" at bounding box center [382, 354] width 9 height 9
radio input "true"
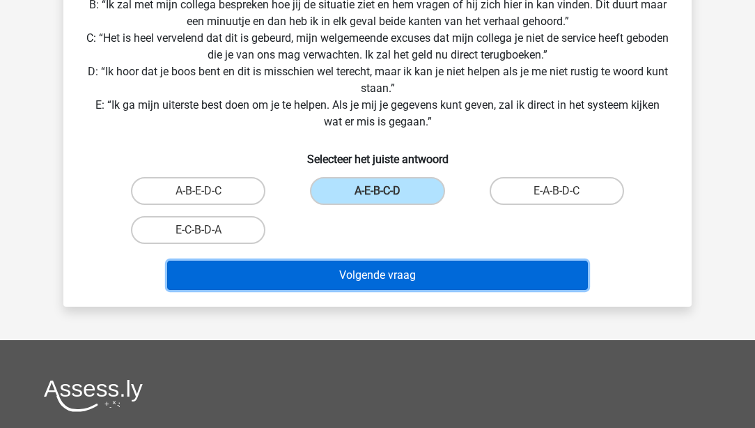
click at [357, 282] on button "Volgende vraag" at bounding box center [378, 275] width 422 height 29
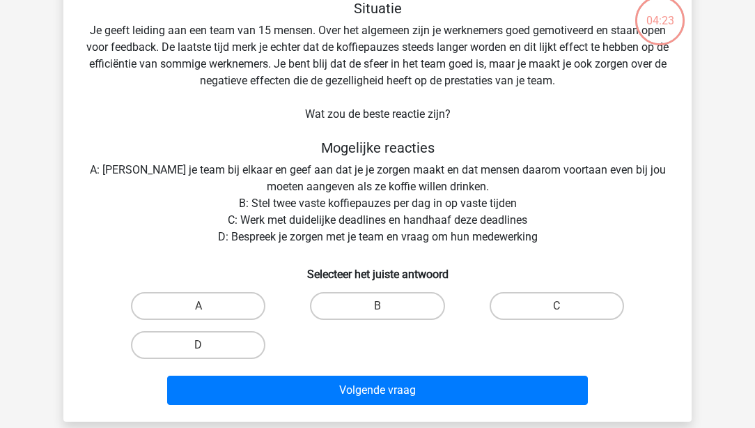
scroll to position [64, 0]
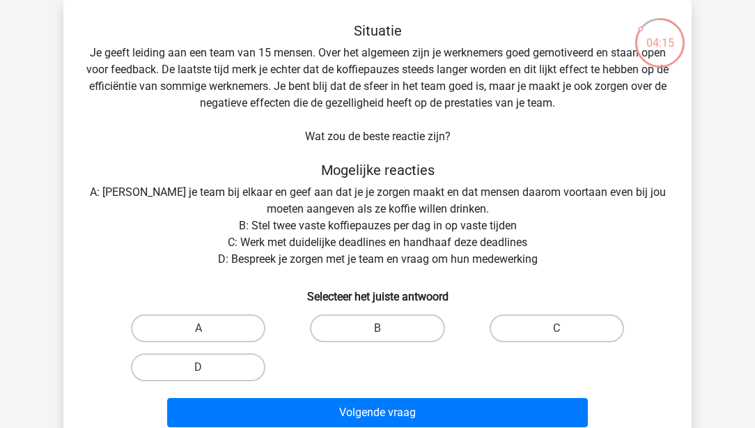
click at [206, 368] on input "D" at bounding box center [203, 371] width 9 height 9
radio input "true"
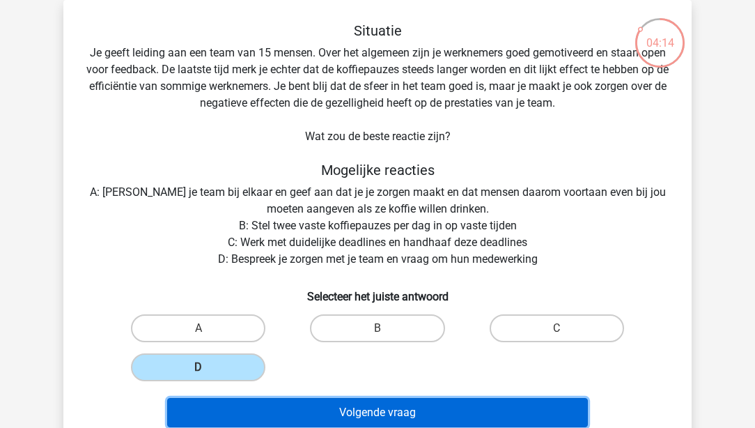
click at [297, 408] on button "Volgende vraag" at bounding box center [378, 412] width 422 height 29
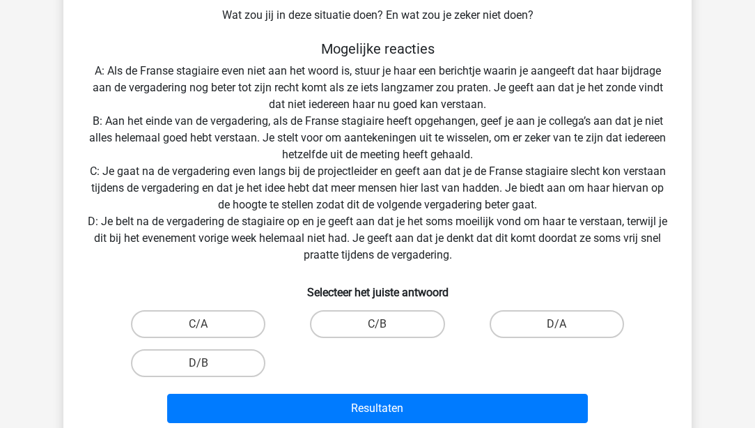
scroll to position [263, 0]
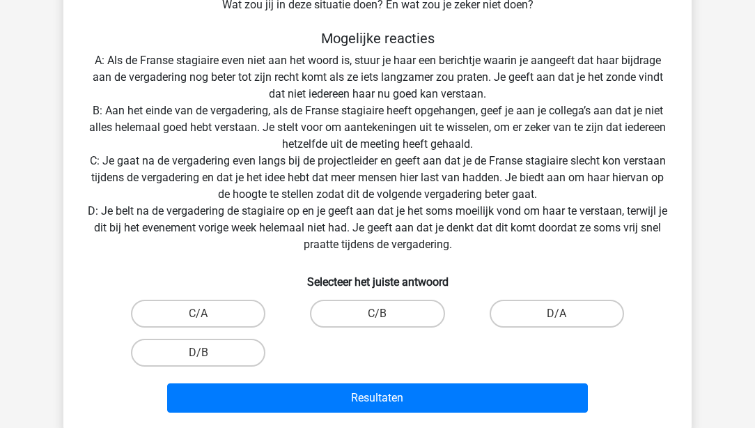
click at [206, 354] on input "D/B" at bounding box center [203, 357] width 9 height 9
radio input "true"
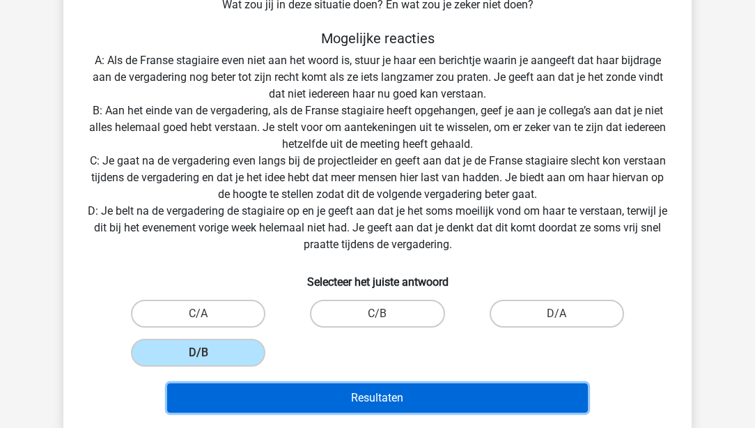
click at [318, 395] on button "Resultaten" at bounding box center [378, 397] width 422 height 29
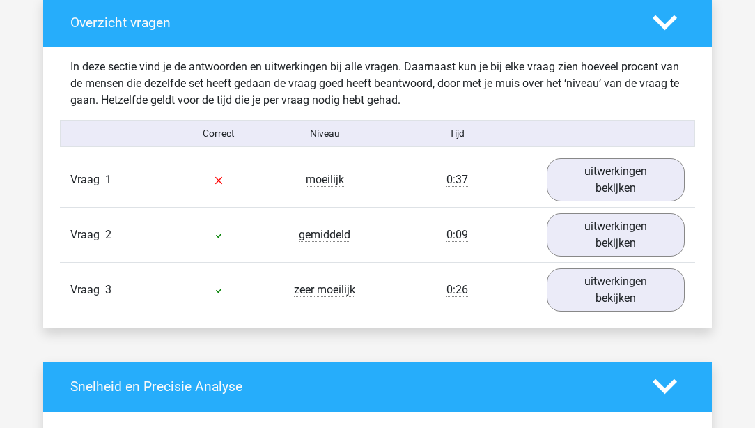
scroll to position [1035, 0]
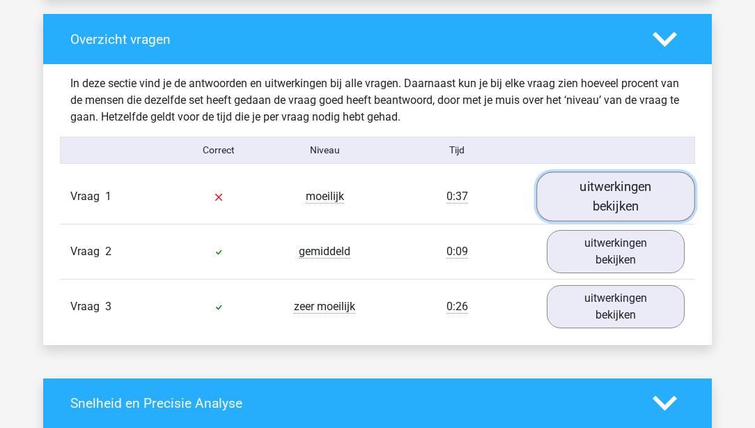
click at [602, 215] on link "uitwerkingen bekijken" at bounding box center [615, 195] width 159 height 49
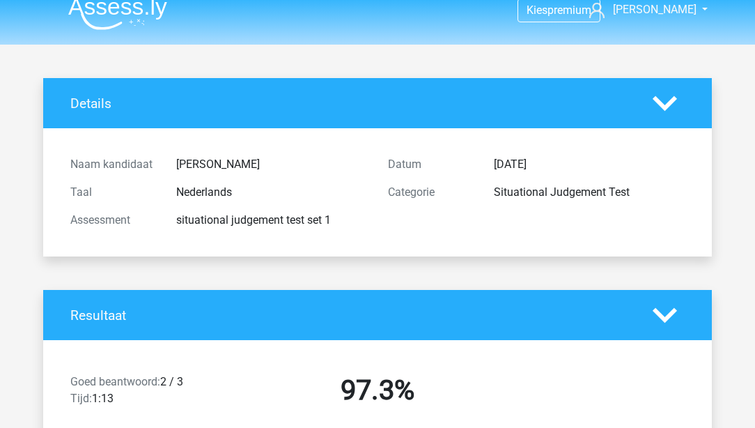
scroll to position [0, 0]
